Goal: Information Seeking & Learning: Check status

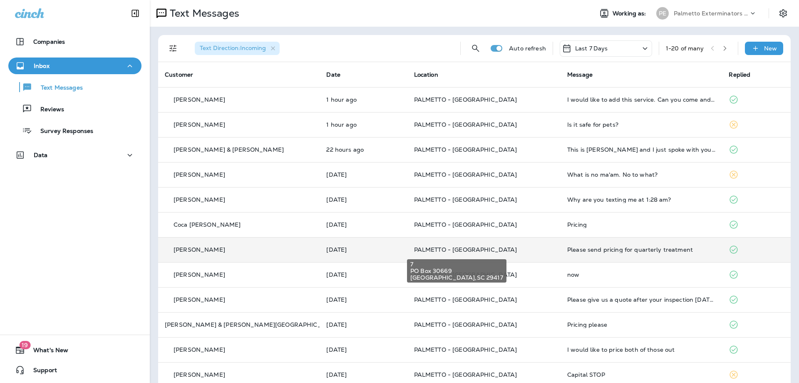
click at [422, 248] on span "PALMETTO - [GEOGRAPHIC_DATA]" at bounding box center [465, 249] width 103 height 7
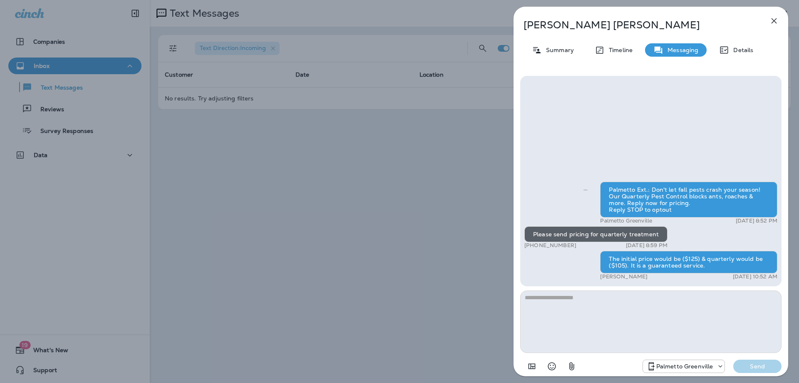
click at [431, 235] on div "Syed Malik Summary Timeline Messaging Details Palmetto Ext.: Don't let fall pes…" at bounding box center [399, 191] width 799 height 383
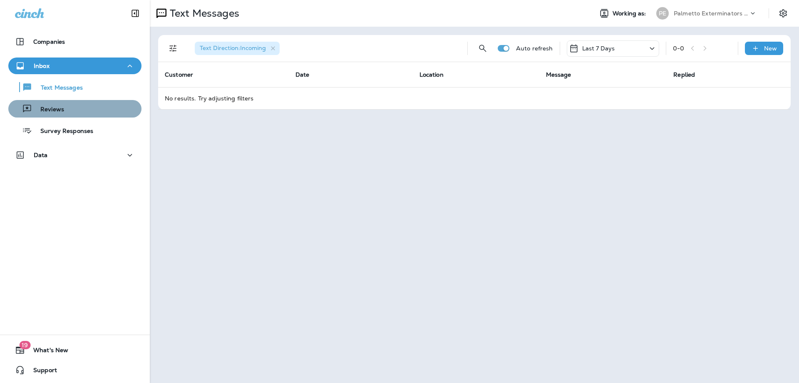
click at [79, 106] on div "Reviews" at bounding box center [75, 108] width 127 height 12
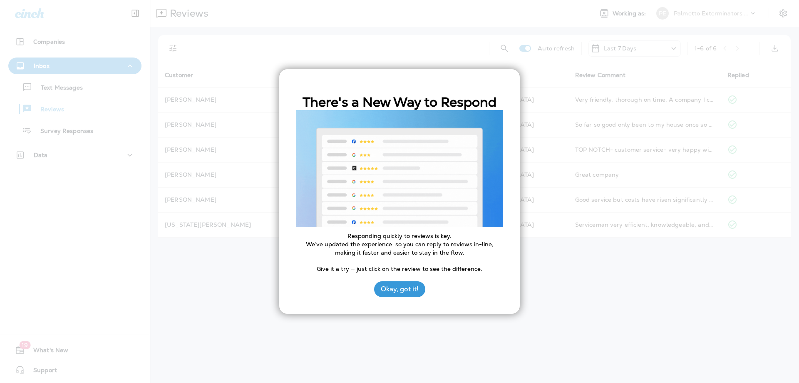
click at [412, 287] on button "Okay, got it!" at bounding box center [399, 289] width 51 height 16
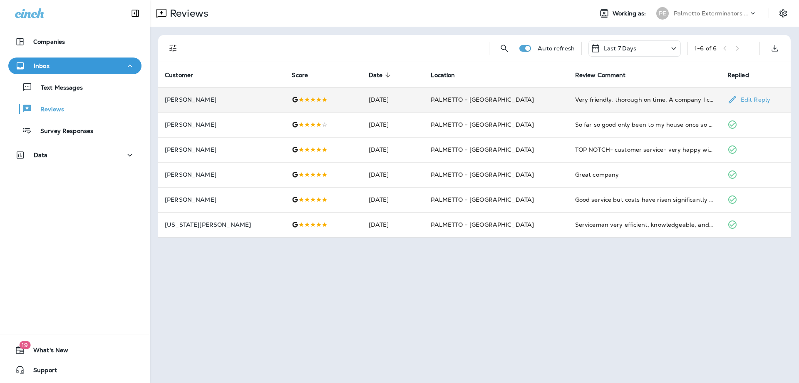
click at [515, 96] on td "PALMETTO - [GEOGRAPHIC_DATA]" at bounding box center [496, 99] width 144 height 25
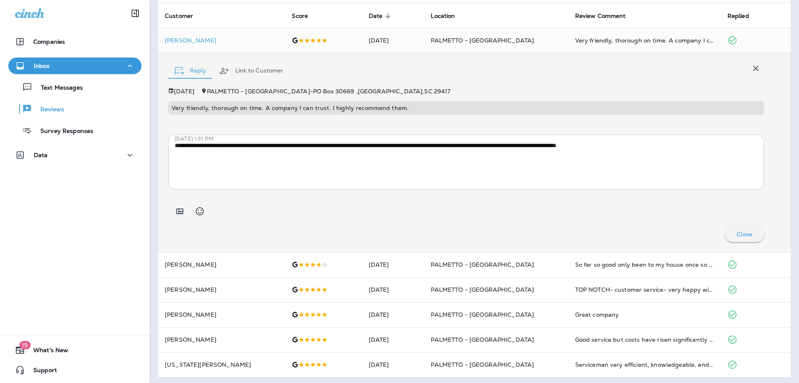
scroll to position [62, 0]
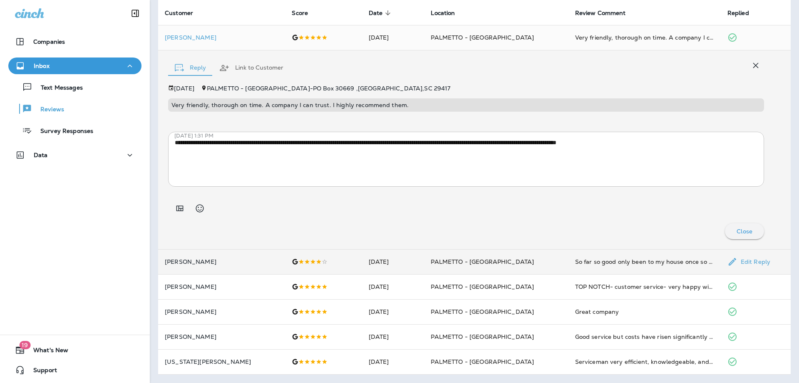
click at [430, 267] on td "PALMETTO - [GEOGRAPHIC_DATA]" at bounding box center [496, 261] width 144 height 25
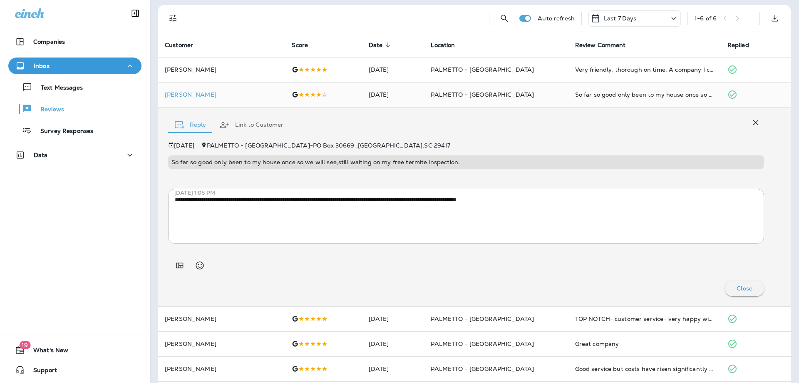
scroll to position [0, 0]
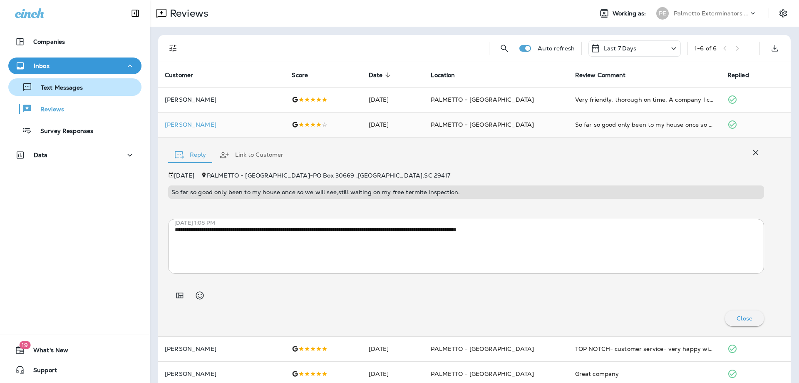
click at [66, 87] on p "Text Messages" at bounding box center [57, 88] width 50 height 8
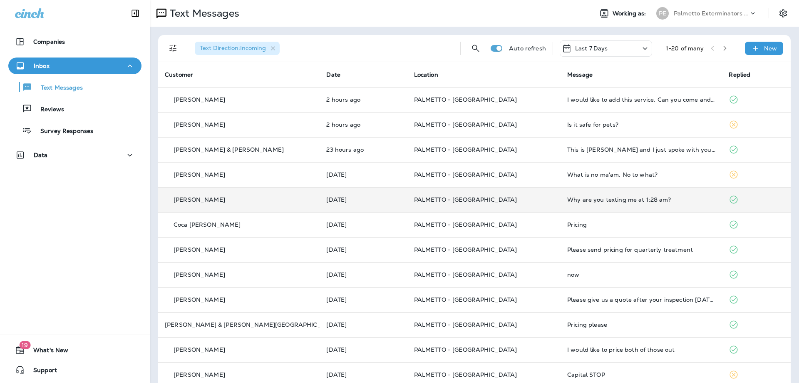
click at [515, 206] on td "PALMETTO - [GEOGRAPHIC_DATA]" at bounding box center [484, 199] width 153 height 25
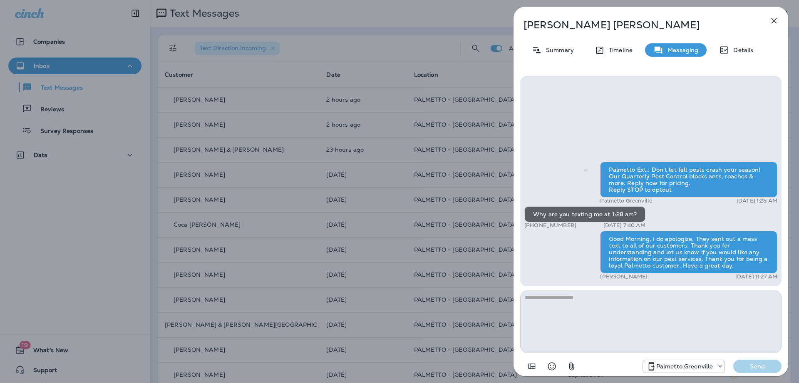
click at [446, 237] on div "David Migneault Summary Timeline Messaging Details Palmetto Ext.: Don't let fal…" at bounding box center [399, 191] width 799 height 383
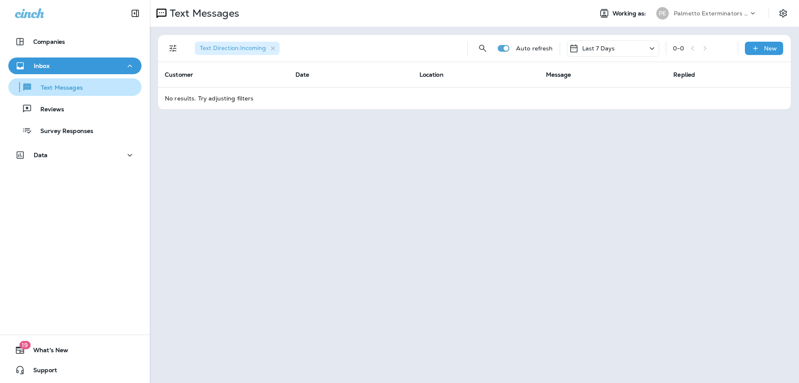
click at [47, 84] on p "Text Messages" at bounding box center [57, 88] width 50 height 8
